Goal: Information Seeking & Learning: Learn about a topic

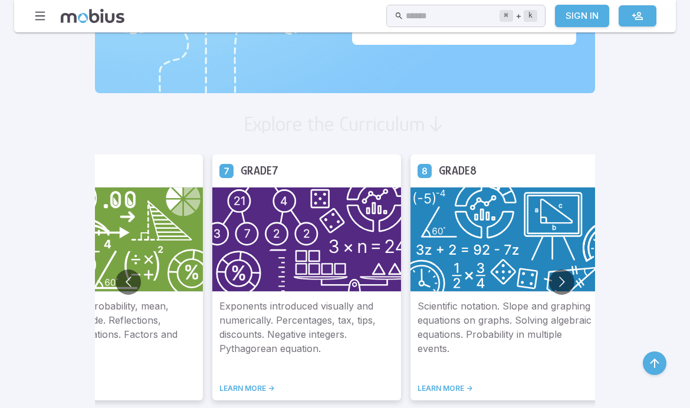
scroll to position [605, 0]
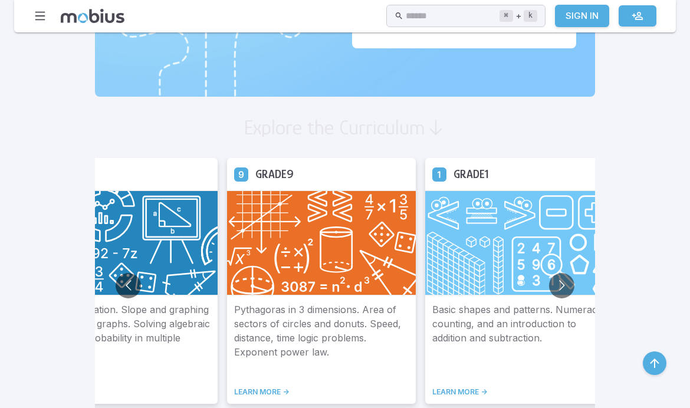
click at [549, 283] on button "Go to next slide" at bounding box center [561, 285] width 25 height 25
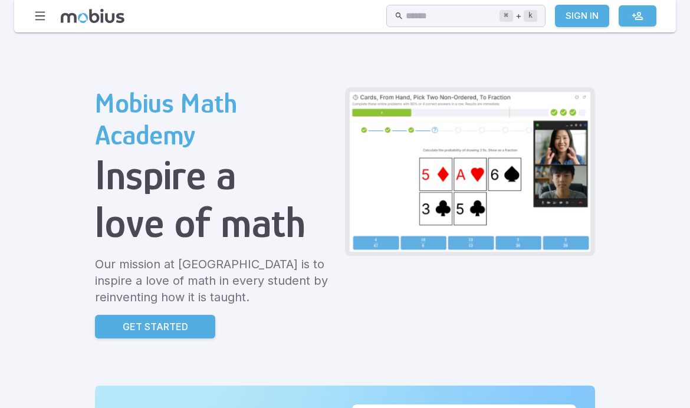
scroll to position [0, 0]
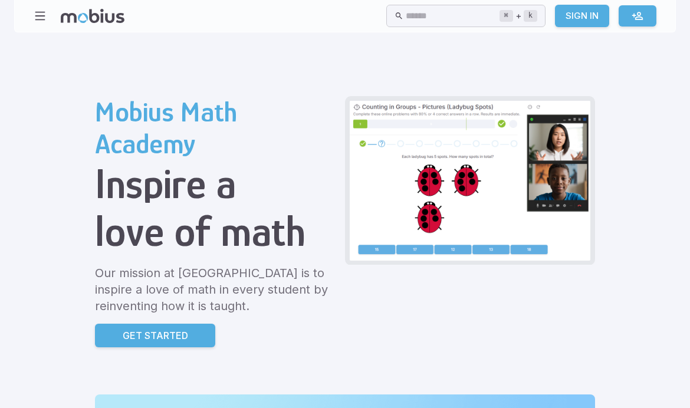
click at [123, 331] on p "Get Started" at bounding box center [155, 336] width 65 height 14
click at [38, 18] on icon "button" at bounding box center [40, 15] width 13 height 13
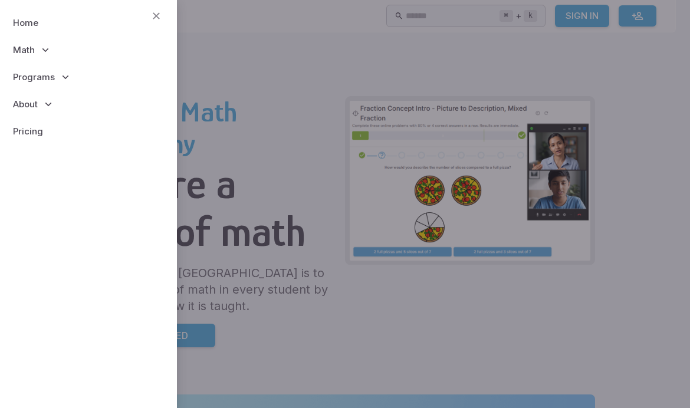
click at [40, 48] on icon at bounding box center [46, 50] width 12 height 12
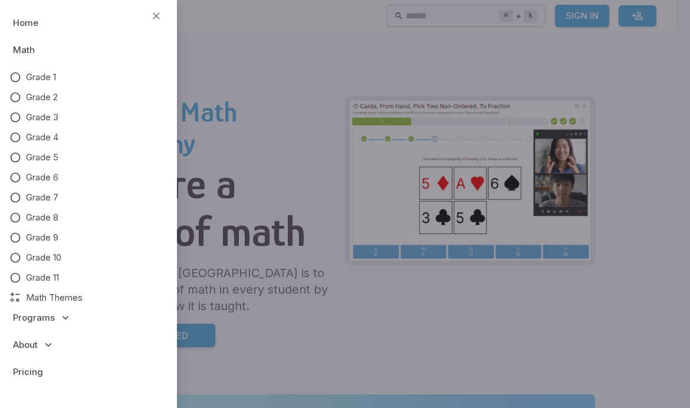
click at [45, 280] on span "Grade 11" at bounding box center [42, 277] width 33 height 13
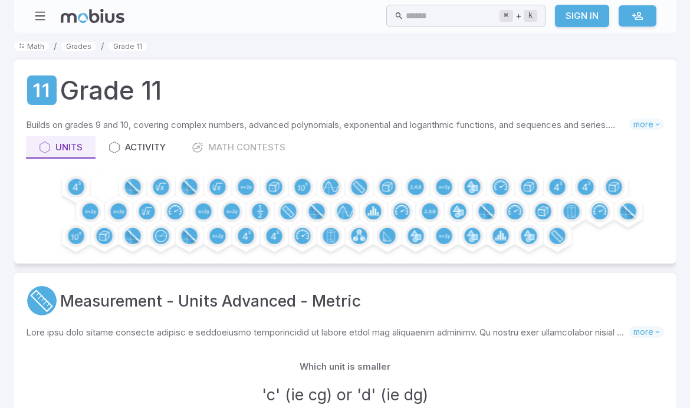
click at [645, 126] on span "more" at bounding box center [646, 125] width 35 height 12
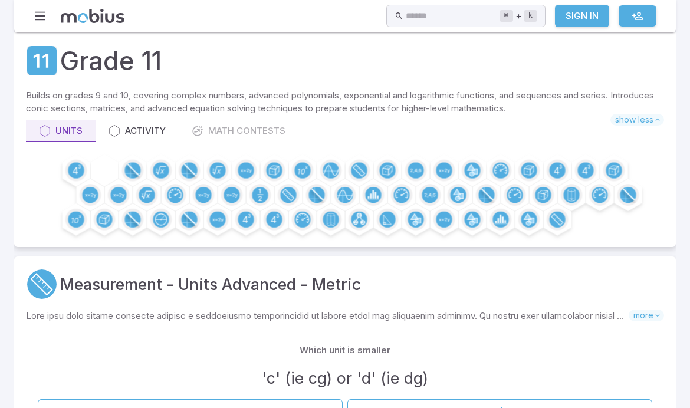
scroll to position [29, 0]
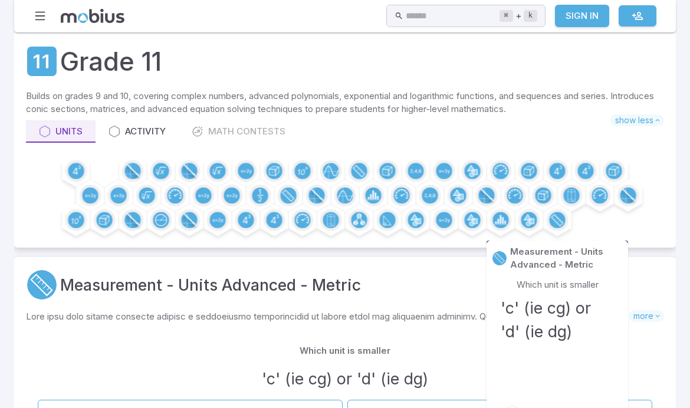
click at [457, 283] on div "Measurement - Units Advanced - Metric" at bounding box center [345, 285] width 638 height 32
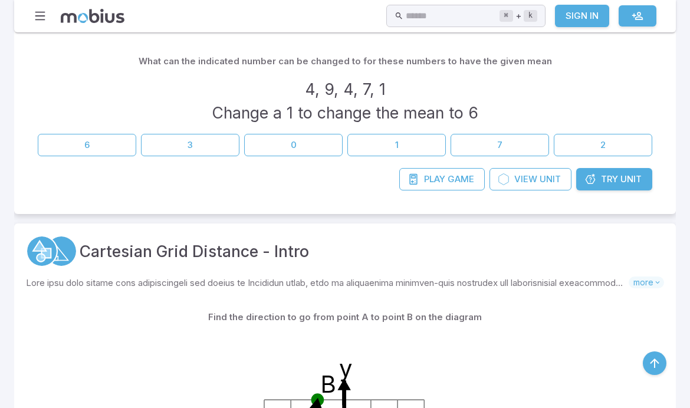
scroll to position [0, 0]
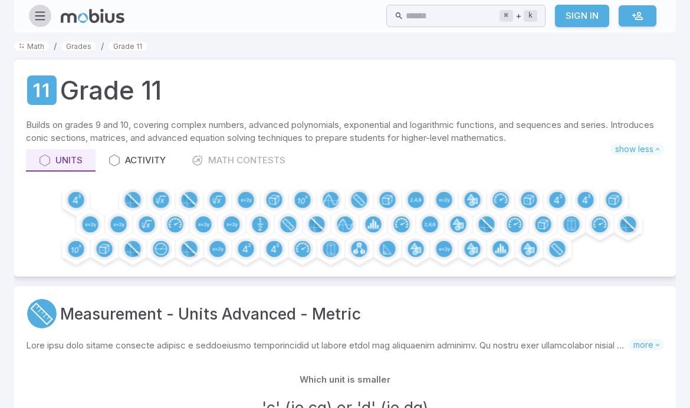
click at [44, 17] on icon "button" at bounding box center [40, 15] width 13 height 13
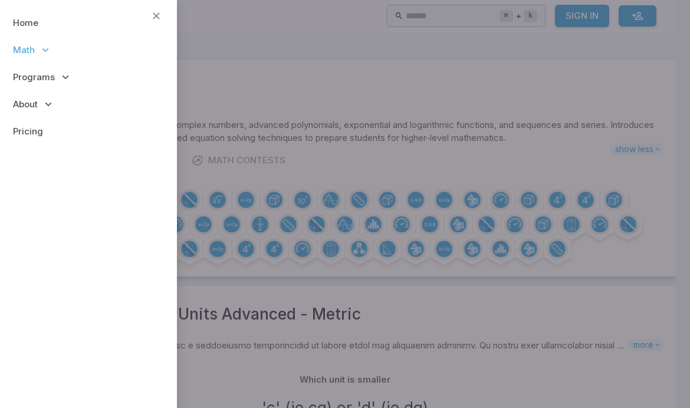
click at [40, 132] on link "Pricing" at bounding box center [88, 131] width 158 height 27
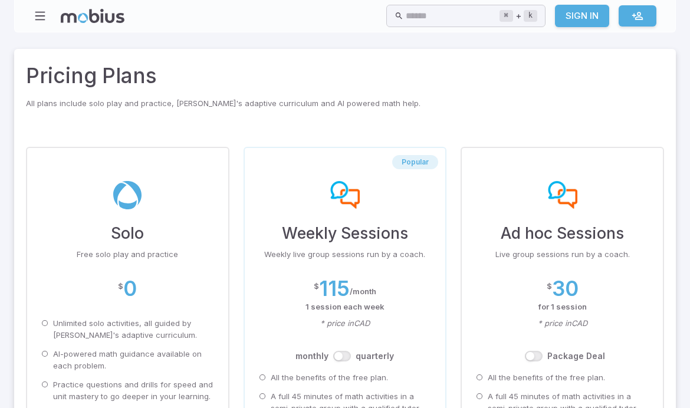
click at [27, 9] on div "Home Math Grade 1 Grade 2 Grade 3 Grade 4 Grade 5 Grade 6 Grade 7 Grade 8 Grade…" at bounding box center [345, 16] width 662 height 32
click at [35, 21] on icon "button" at bounding box center [40, 15] width 13 height 13
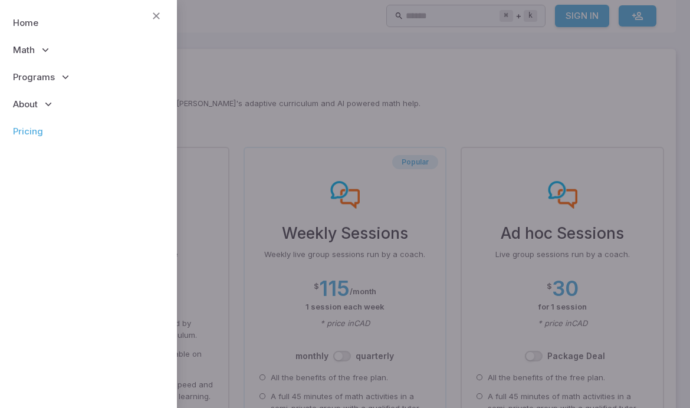
click at [38, 107] on span "About" at bounding box center [25, 104] width 25 height 13
click at [67, 61] on p "Math" at bounding box center [88, 50] width 158 height 27
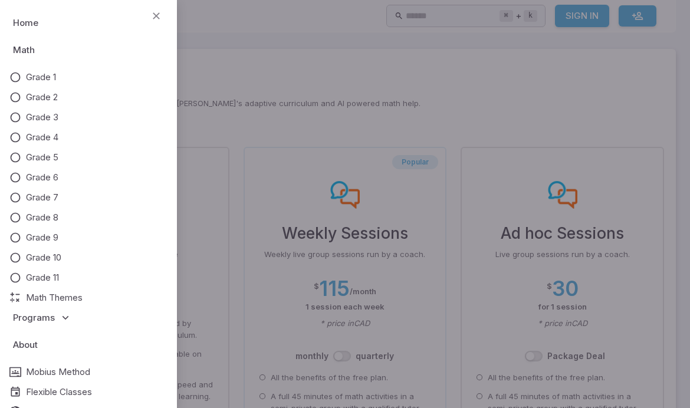
click at [38, 34] on link "Home" at bounding box center [88, 22] width 158 height 27
